Goal: Information Seeking & Learning: Learn about a topic

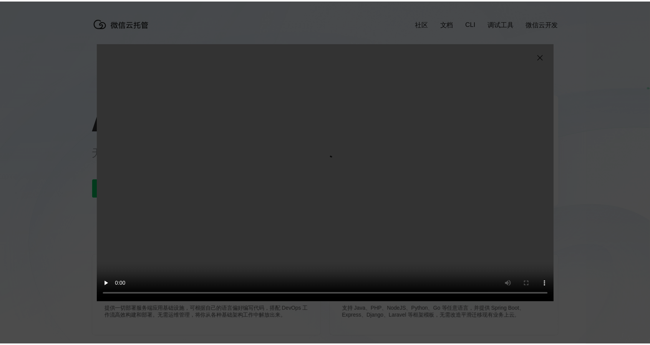
scroll to position [0, 1366]
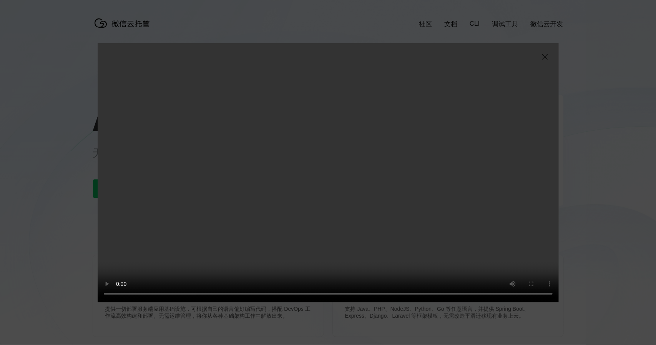
click at [310, 168] on video "抱歉，您的浏览器暂不支持播放此视频" at bounding box center [328, 172] width 461 height 259
click at [274, 182] on video "抱歉，您的浏览器暂不支持播放此视频" at bounding box center [328, 172] width 461 height 259
click at [419, 202] on video "抱歉，您的浏览器暂不支持播放此视频" at bounding box center [328, 172] width 461 height 259
click at [325, 159] on video "抱歉，您的浏览器暂不支持播放此视频" at bounding box center [328, 172] width 461 height 259
click at [331, 197] on video "抱歉，您的浏览器暂不支持播放此视频" at bounding box center [328, 172] width 461 height 259
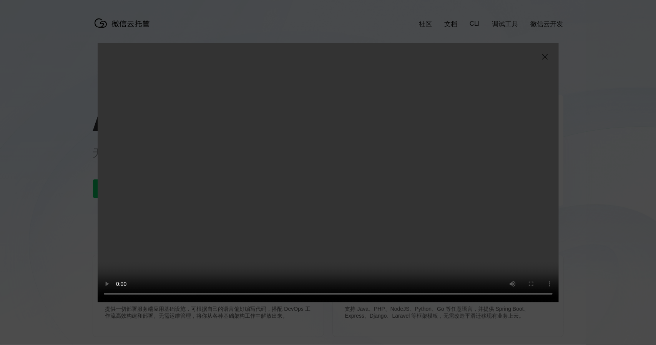
click at [331, 197] on video "抱歉，您的浏览器暂不支持播放此视频" at bounding box center [328, 172] width 461 height 259
click at [466, 186] on video "抱歉，您的浏览器暂不支持播放此视频" at bounding box center [328, 172] width 461 height 259
click at [519, 168] on video "抱歉，您的浏览器暂不支持播放此视频" at bounding box center [328, 172] width 461 height 259
click at [471, 163] on video "抱歉，您的浏览器暂不支持播放此视频" at bounding box center [328, 172] width 461 height 259
click at [307, 214] on video "抱歉，您的浏览器暂不支持播放此视频" at bounding box center [328, 172] width 461 height 259
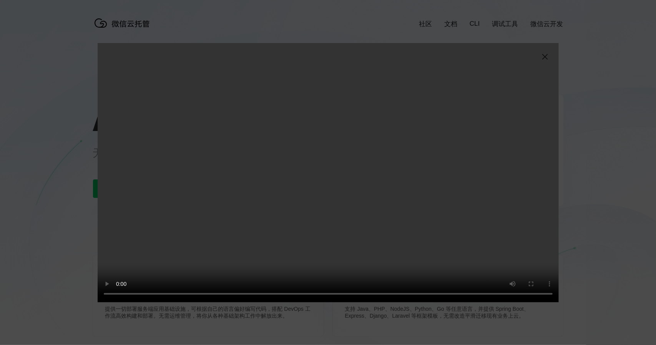
click at [502, 191] on video "抱歉，您的浏览器暂不支持播放此视频" at bounding box center [328, 172] width 461 height 259
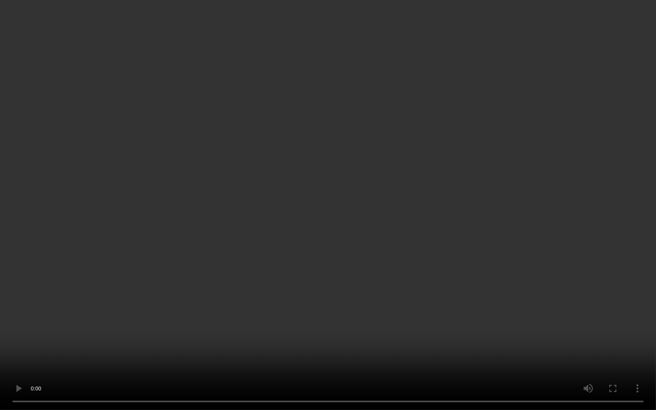
click at [613, 249] on video "抱歉，您的浏览器暂不支持播放此视频" at bounding box center [328, 205] width 656 height 410
drag, startPoint x: 599, startPoint y: 298, endPoint x: 561, endPoint y: 370, distance: 81.6
click at [599, 299] on video "抱歉，您的浏览器暂不支持播放此视频" at bounding box center [328, 205] width 656 height 410
click at [461, 206] on video "抱歉，您的浏览器暂不支持播放此视频" at bounding box center [328, 205] width 656 height 410
click at [511, 220] on video "抱歉，您的浏览器暂不支持播放此视频" at bounding box center [328, 205] width 656 height 410
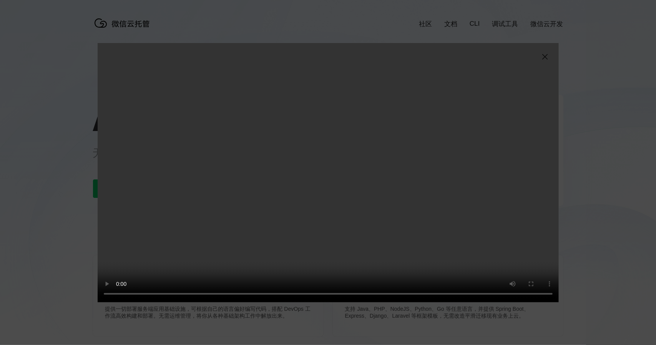
click at [542, 58] on img at bounding box center [544, 56] width 9 height 9
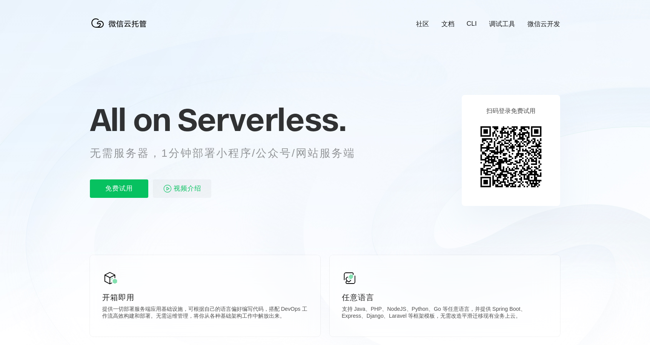
click at [451, 27] on link "文档" at bounding box center [448, 24] width 13 height 9
click at [110, 191] on p "免费试用" at bounding box center [119, 188] width 58 height 18
